Goal: Information Seeking & Learning: Find specific fact

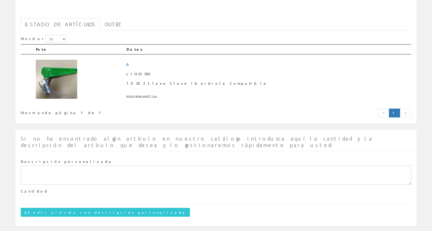
scroll to position [69, 0]
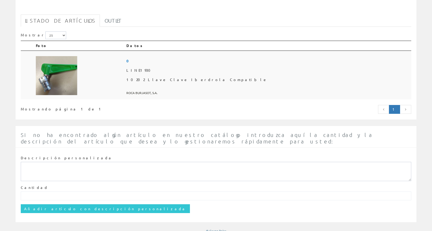
click at [60, 85] on img at bounding box center [57, 75] width 42 height 39
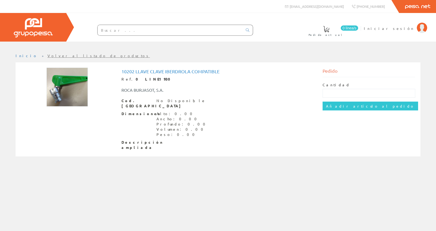
click at [66, 96] on img at bounding box center [67, 87] width 42 height 39
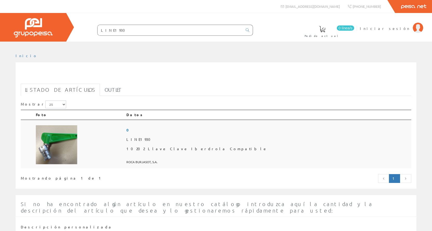
scroll to position [69, 0]
